Goal: Information Seeking & Learning: Learn about a topic

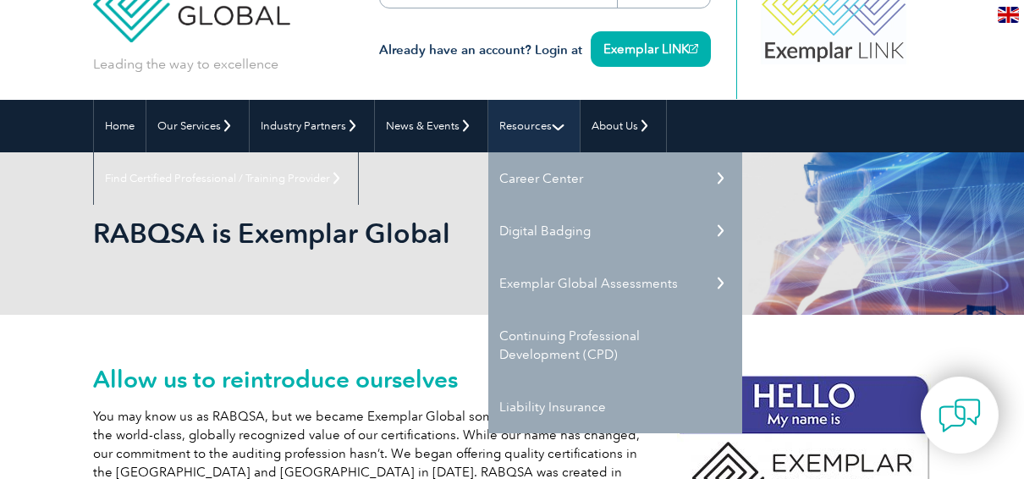
scroll to position [85, 0]
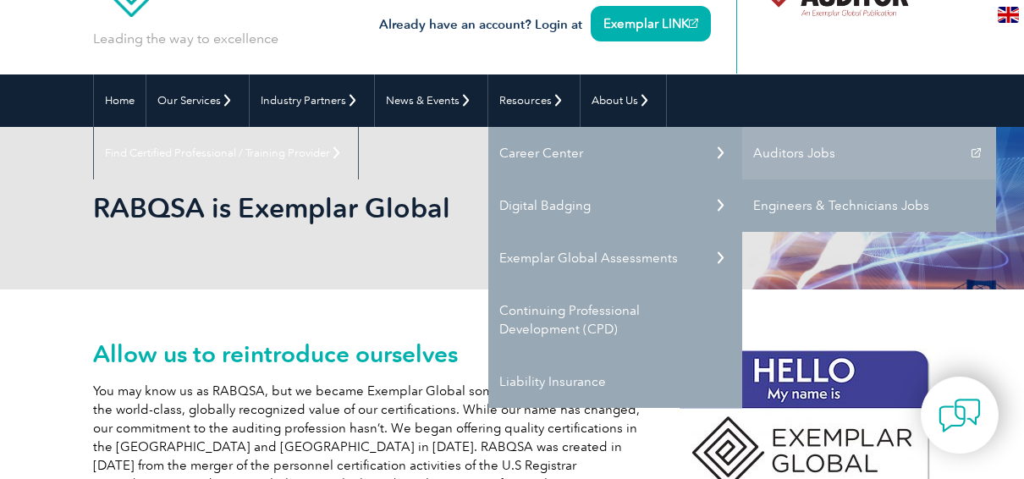
click at [775, 201] on link "Engineers & Technicians Jobs" at bounding box center [869, 205] width 254 height 52
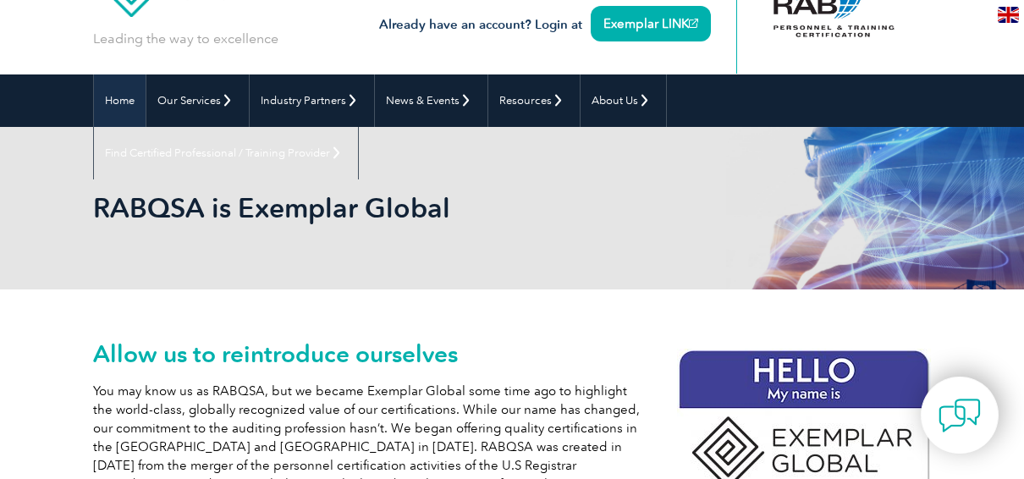
click at [128, 95] on link "Home" at bounding box center [120, 100] width 52 height 52
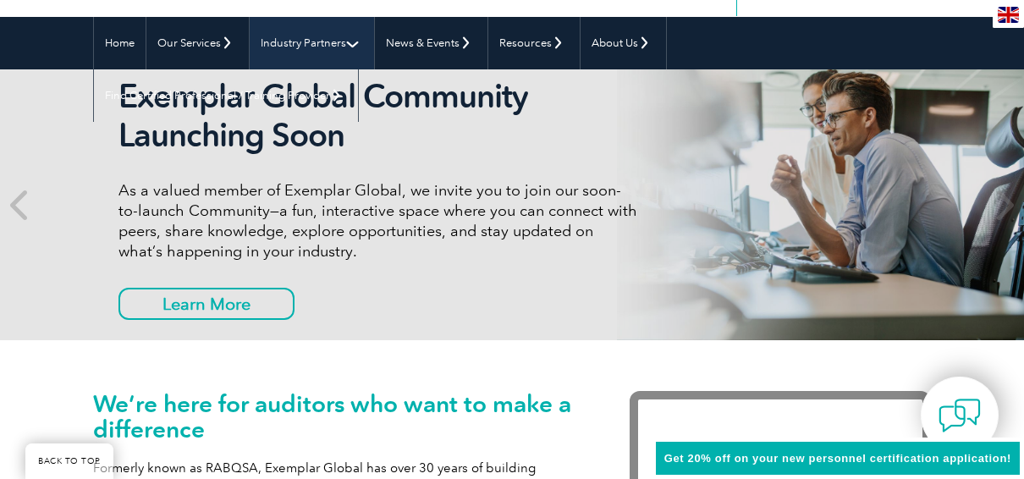
scroll to position [169, 0]
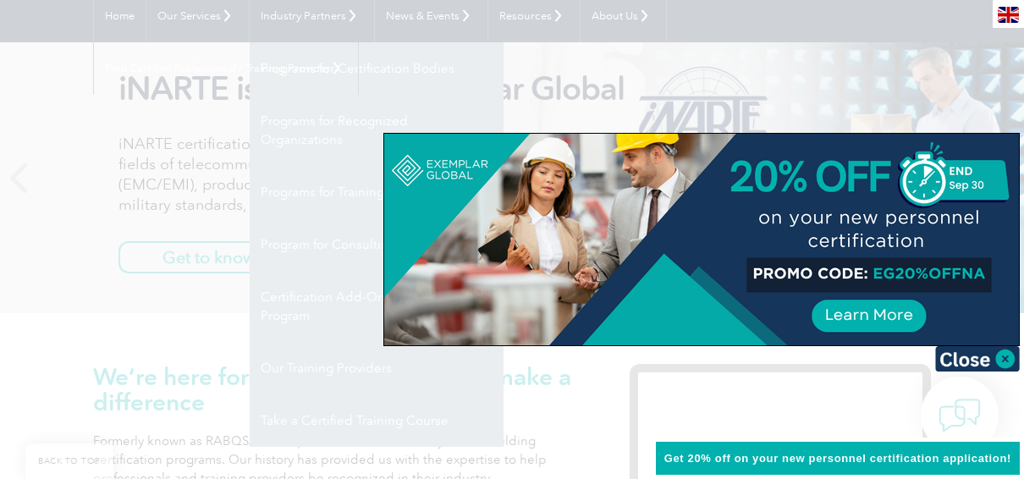
click at [90, 90] on div at bounding box center [512, 239] width 1024 height 479
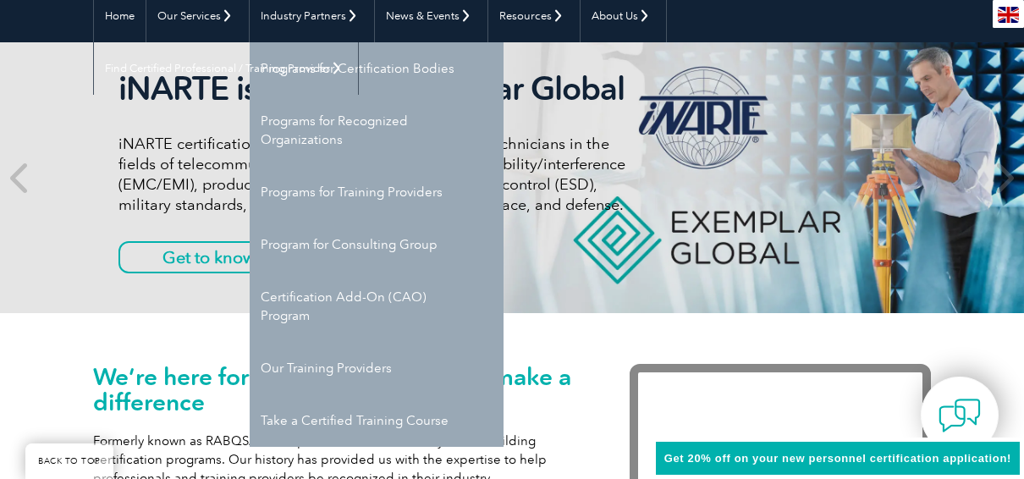
click at [92, 90] on div "iNARTE is a Part of Exemplar Global iNARTE certifications are for qualified eng…" at bounding box center [512, 177] width 1024 height 271
click at [660, 136] on div "iNARTE is a Part of Exemplar Global iNARTE certifications are for qualified eng…" at bounding box center [512, 177] width 838 height 271
click at [206, 79] on h2 "iNARTE is a Part of Exemplar Global" at bounding box center [377, 88] width 519 height 39
click at [294, 12] on link "Industry Partners" at bounding box center [312, 16] width 124 height 52
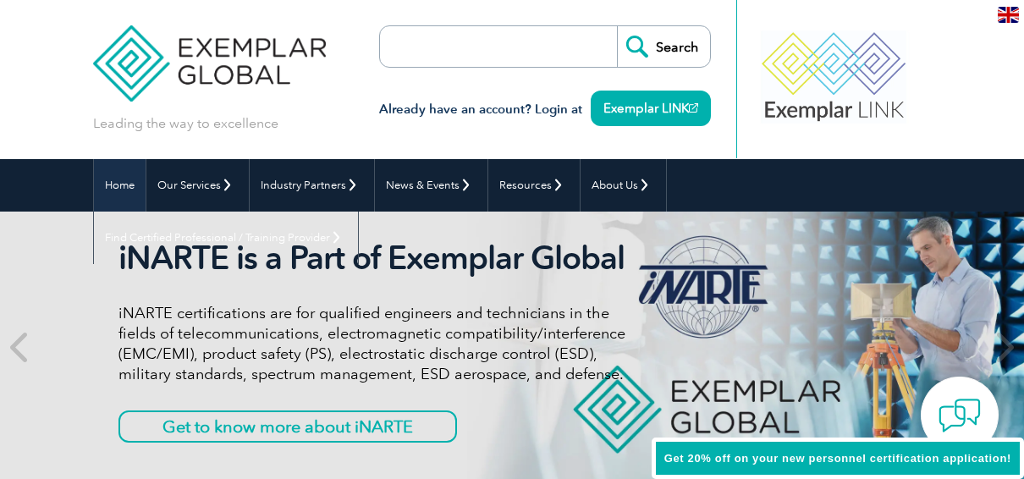
click at [116, 175] on link "Home" at bounding box center [120, 185] width 52 height 52
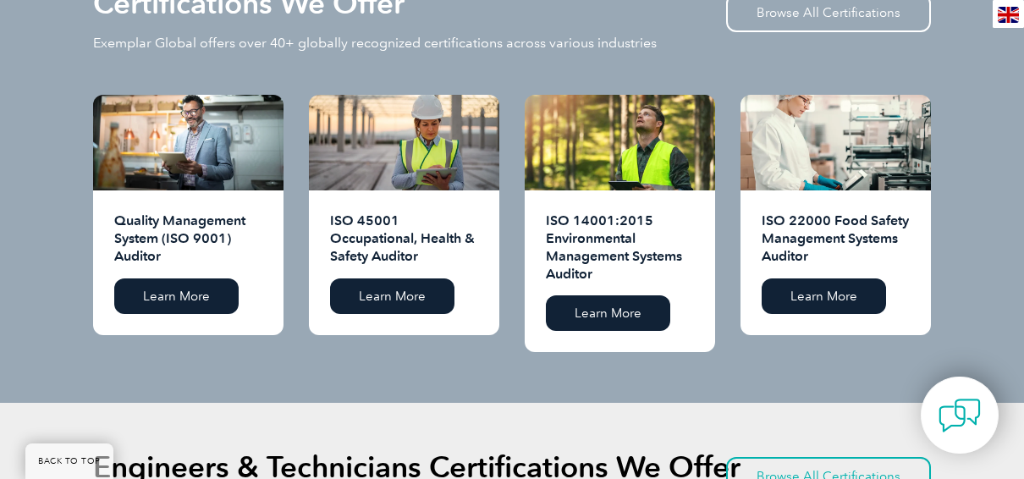
scroll to position [1692, 0]
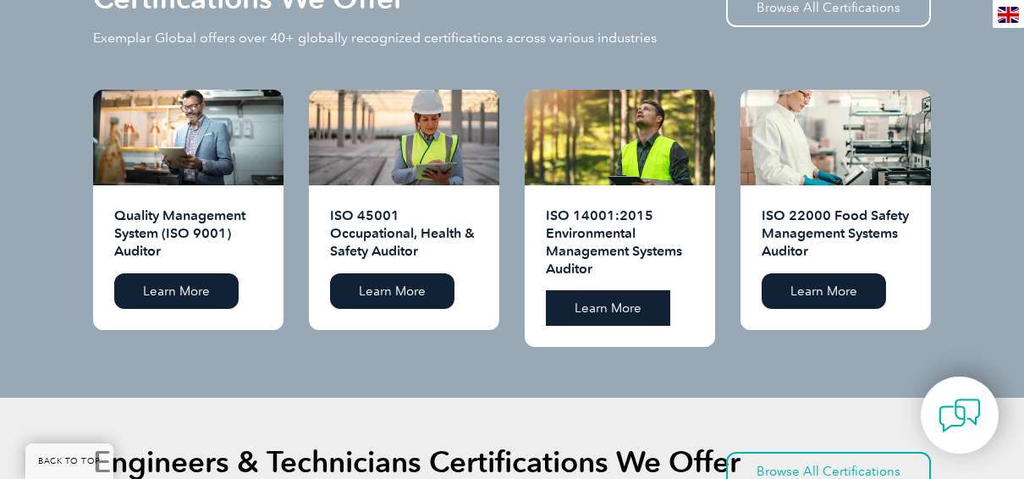
click at [602, 290] on link "Learn More" at bounding box center [608, 308] width 124 height 36
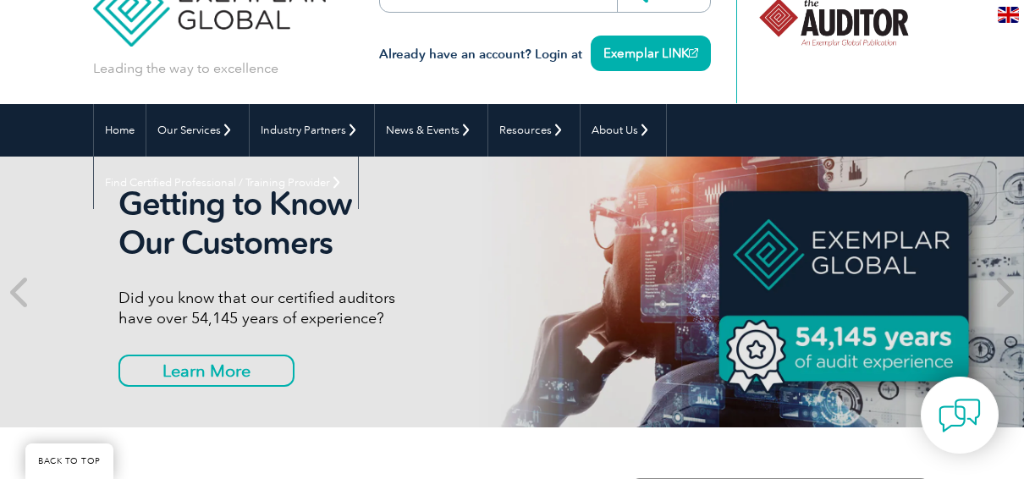
scroll to position [0, 0]
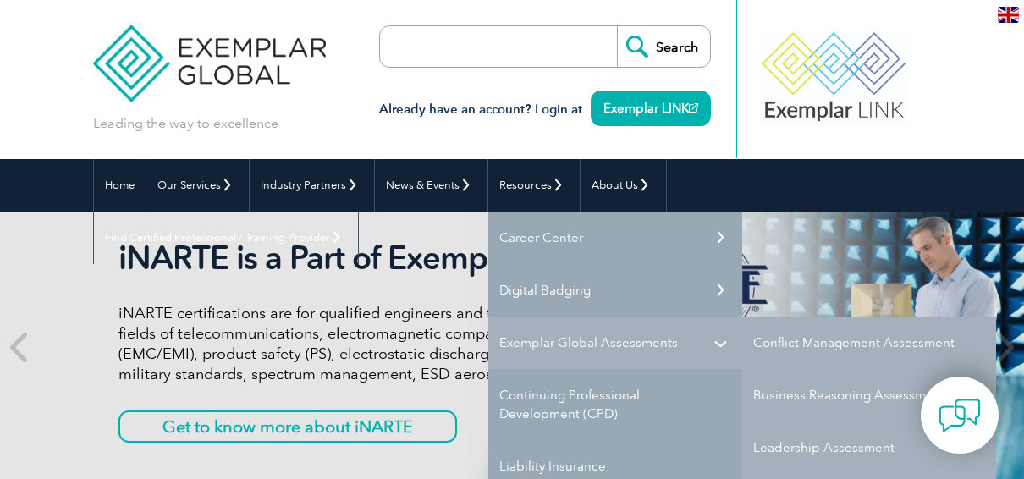
click at [566, 336] on link "Exemplar Global Assessments" at bounding box center [615, 342] width 254 height 52
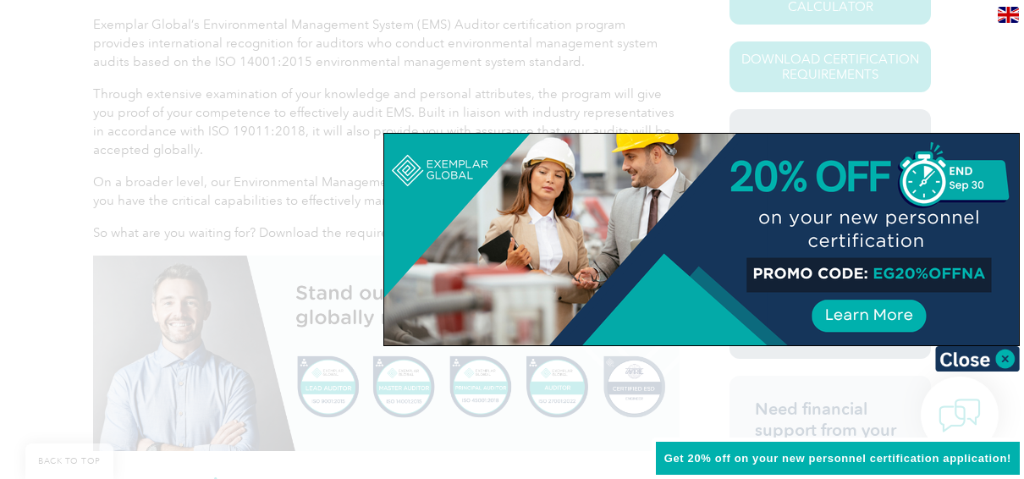
scroll to position [508, 0]
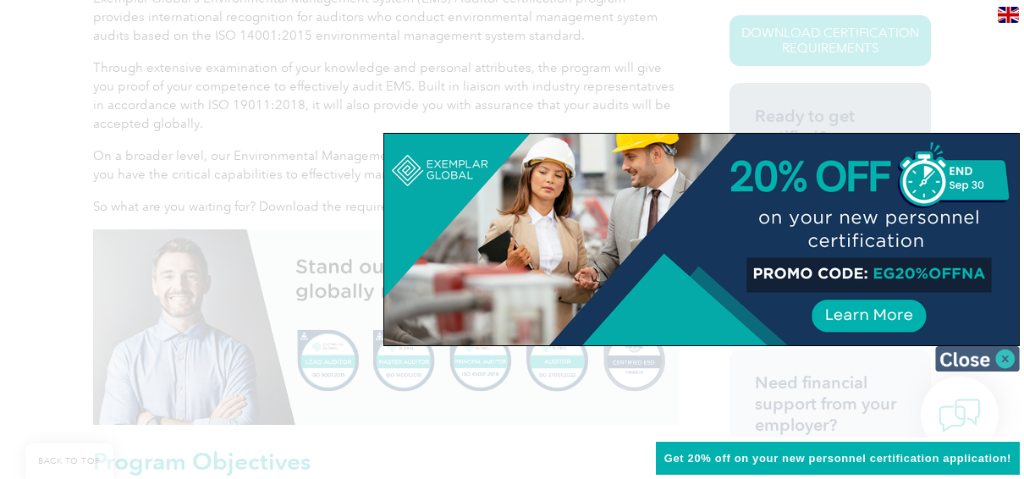
click at [1006, 361] on img at bounding box center [977, 358] width 85 height 25
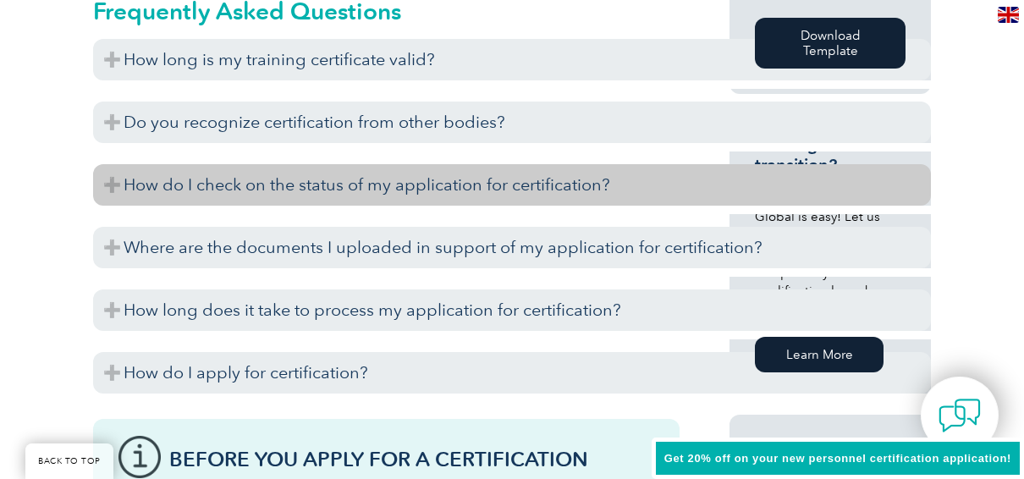
scroll to position [1100, 0]
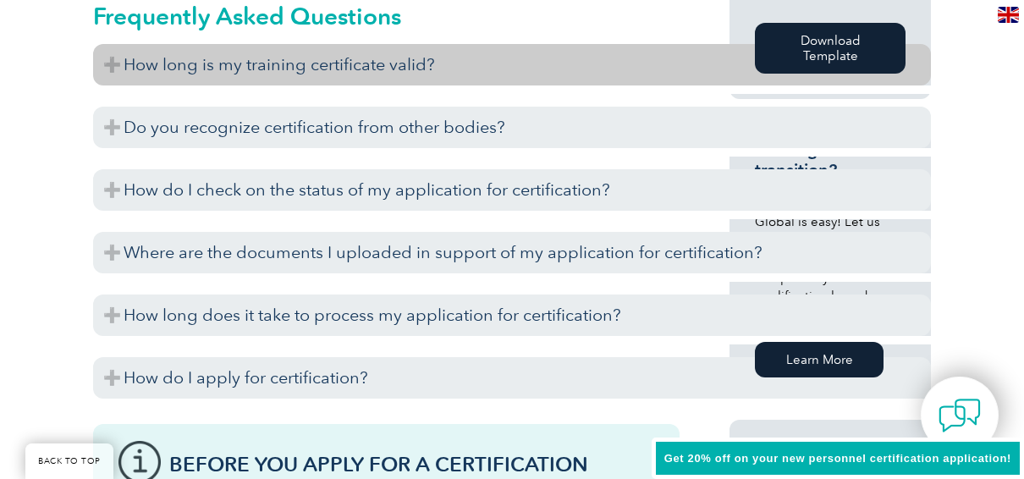
click at [115, 58] on h3 "How long is my training certificate valid?" at bounding box center [512, 64] width 838 height 41
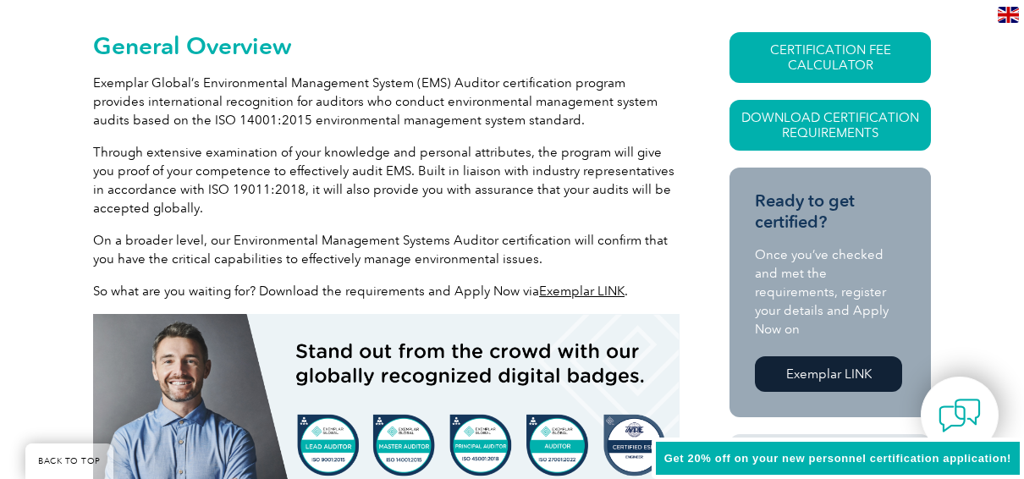
scroll to position [0, 0]
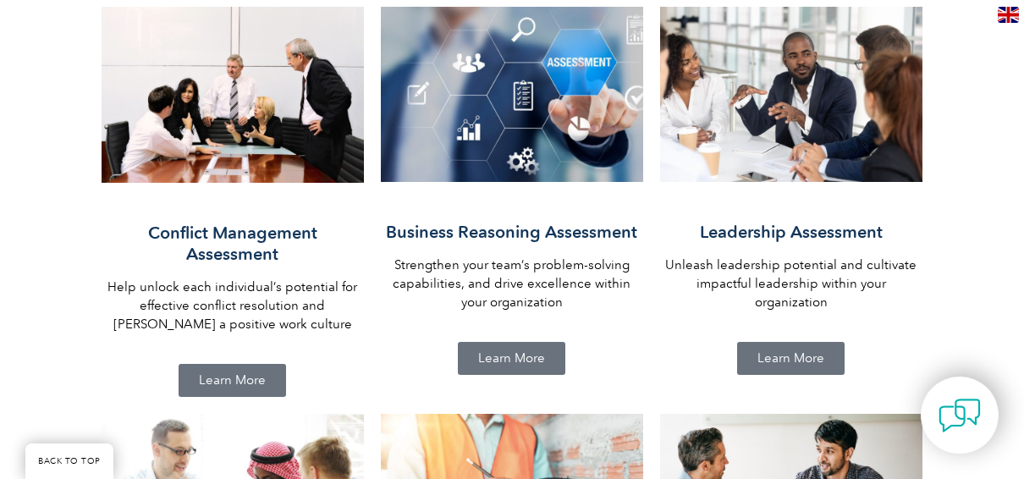
scroll to position [931, 0]
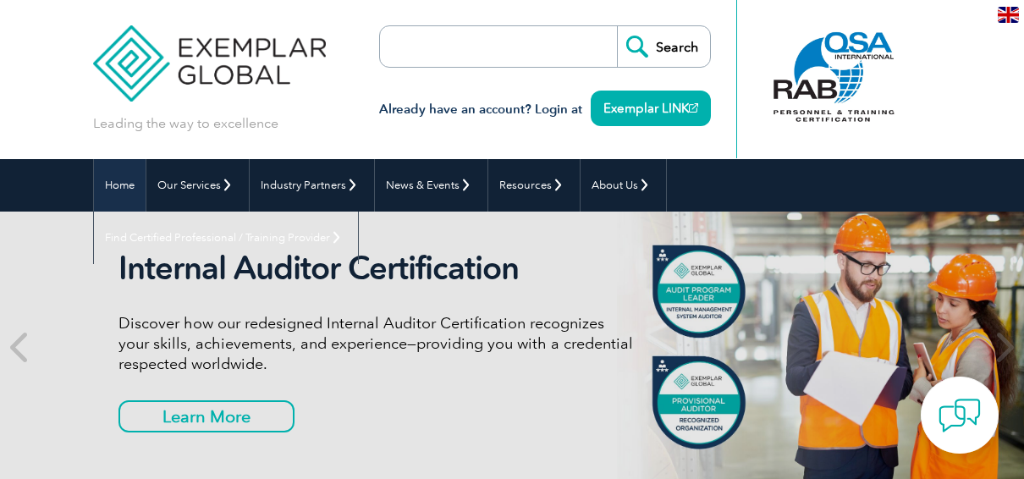
click at [116, 183] on link "Home" at bounding box center [120, 185] width 52 height 52
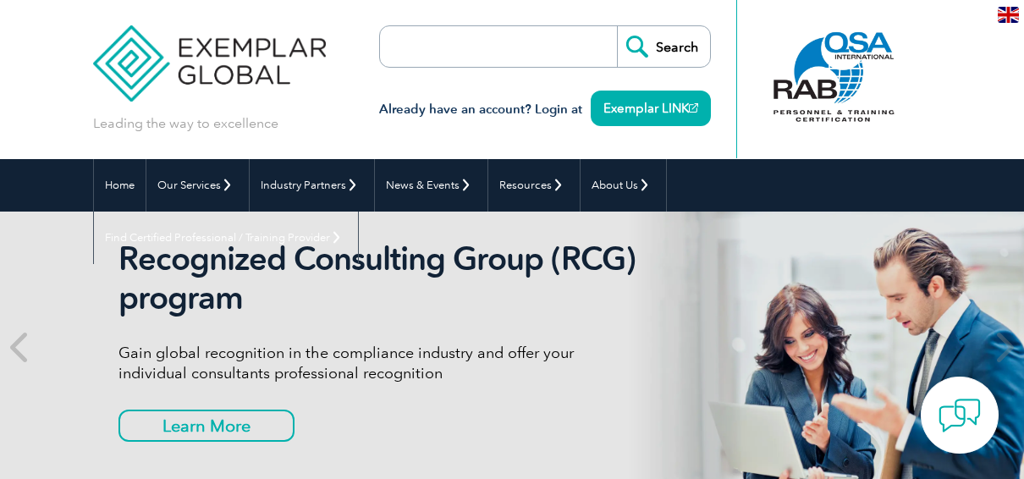
click at [448, 51] on input "search" at bounding box center [477, 46] width 178 height 41
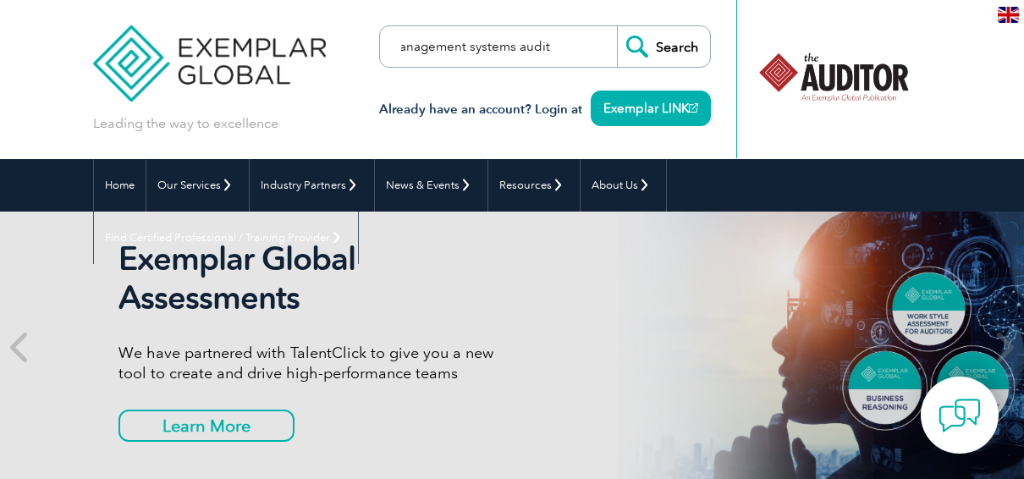
scroll to position [0, 28]
type input "management systems auditing"
click at [617, 26] on input "Search" at bounding box center [663, 46] width 93 height 41
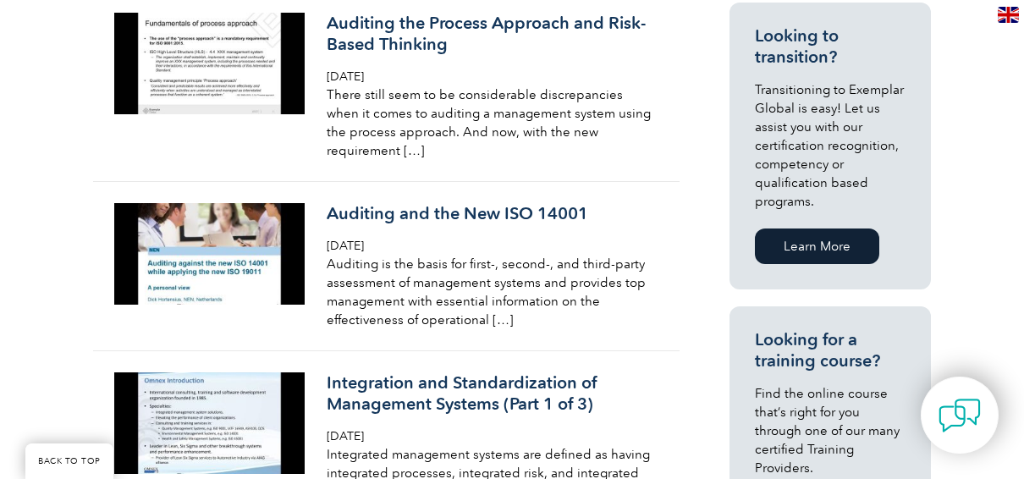
scroll to position [1354, 0]
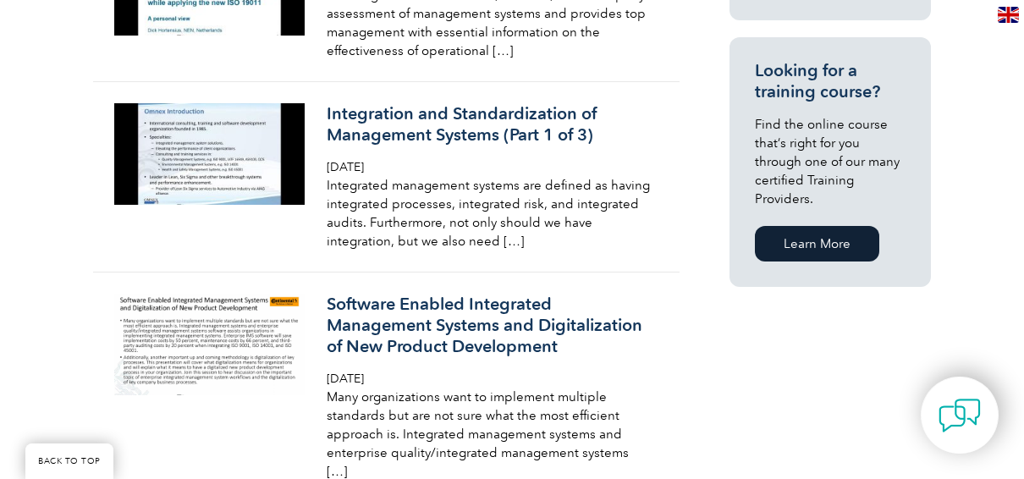
click at [842, 226] on link "Learn More" at bounding box center [817, 244] width 124 height 36
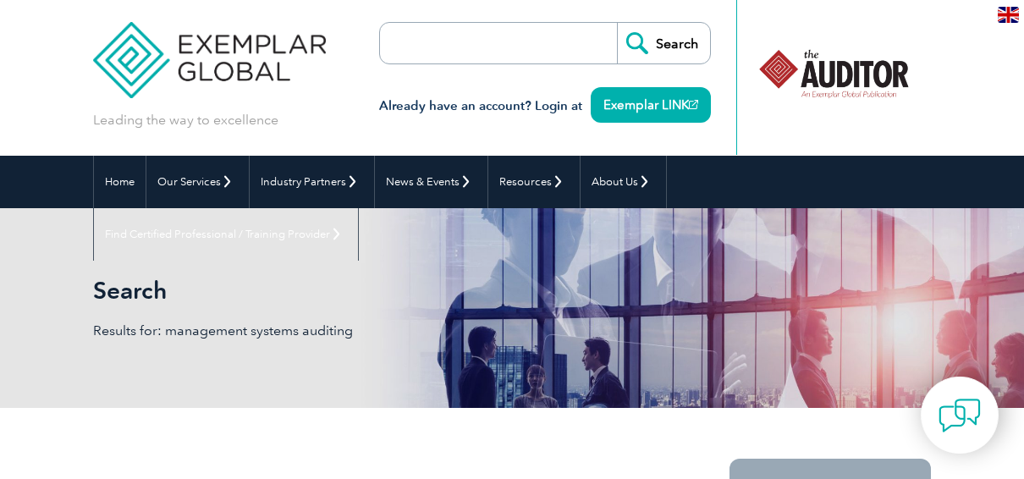
scroll to position [0, 0]
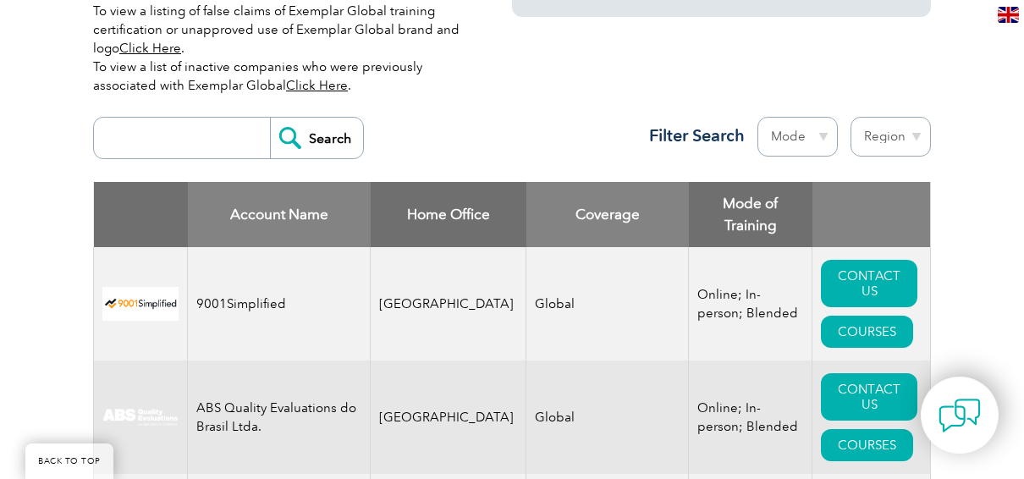
scroll to position [677, 0]
